Goal: Information Seeking & Learning: Learn about a topic

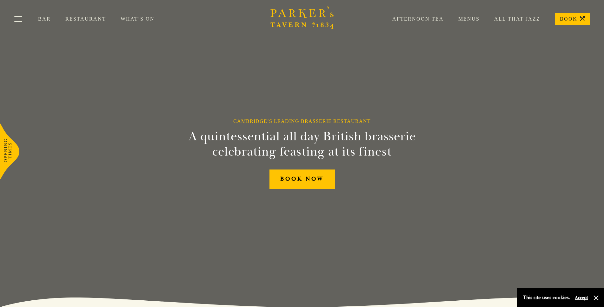
click at [83, 18] on link "Restaurant" at bounding box center [92, 19] width 55 height 6
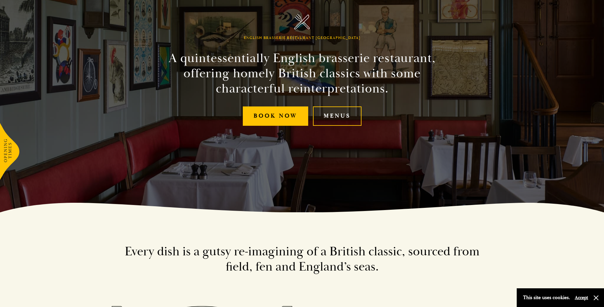
scroll to position [95, 0]
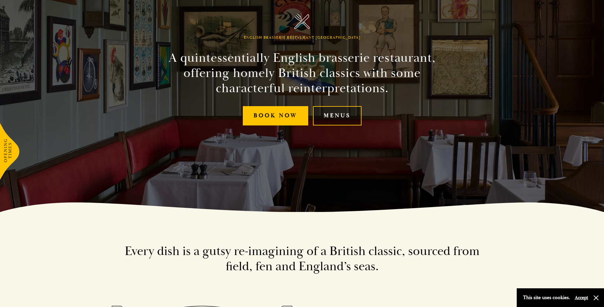
click at [346, 119] on link "Menus" at bounding box center [337, 115] width 49 height 19
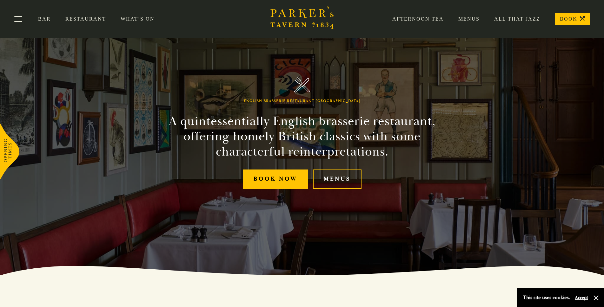
scroll to position [0, 0]
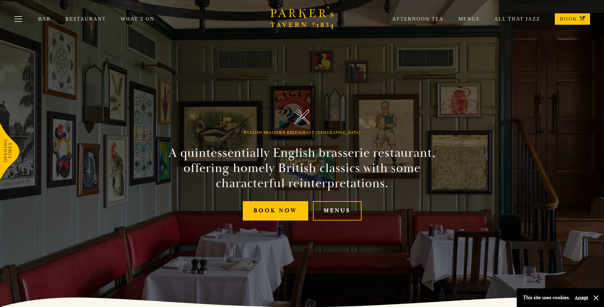
click at [129, 20] on link "What’s On" at bounding box center [145, 19] width 49 height 6
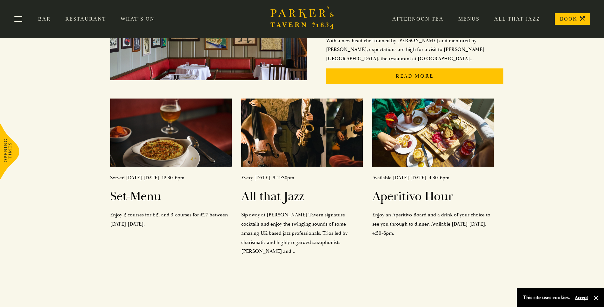
scroll to position [168, 0]
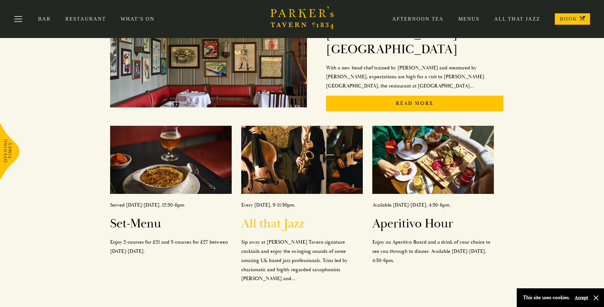
click at [282, 162] on img at bounding box center [302, 160] width 122 height 69
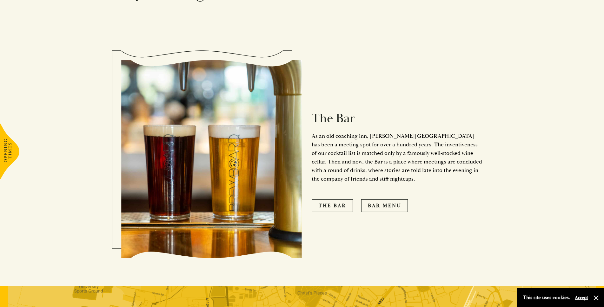
scroll to position [546, 0]
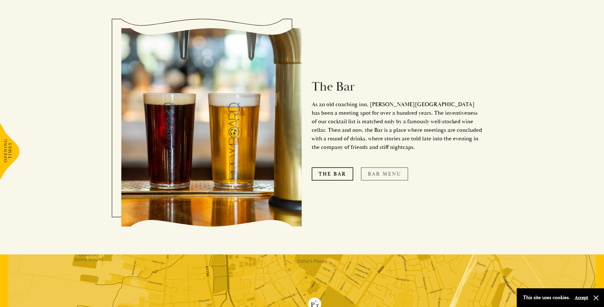
click at [388, 168] on link "Bar Menu" at bounding box center [384, 174] width 47 height 13
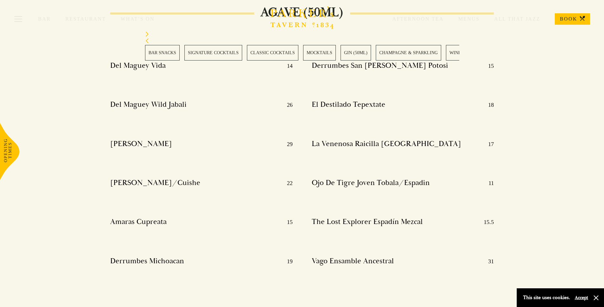
scroll to position [4554, 0]
